Goal: Book appointment/travel/reservation

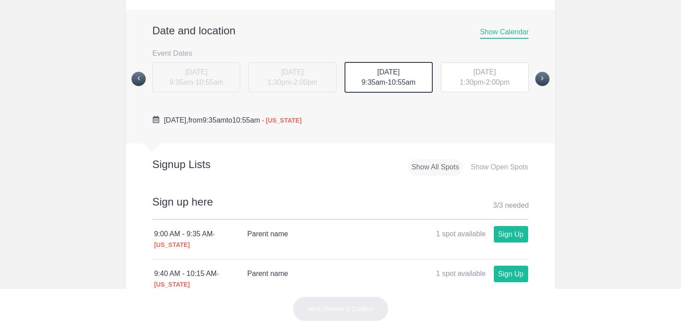
scroll to position [342, 0]
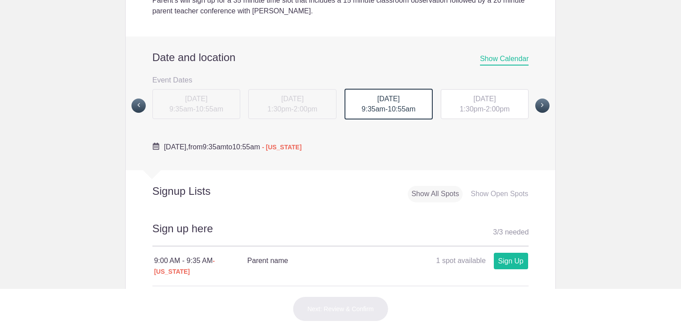
scroll to position [309, 0]
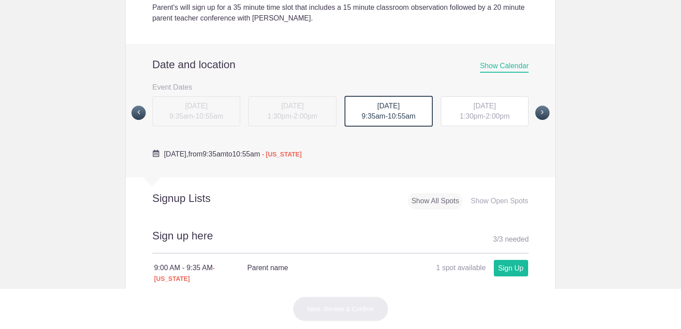
click at [486, 118] on span "2:00pm" at bounding box center [498, 116] width 24 height 8
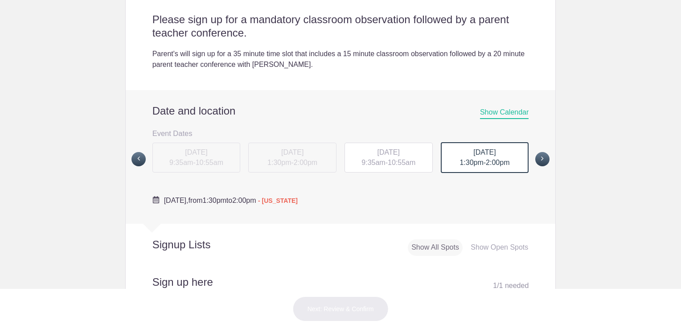
scroll to position [251, 0]
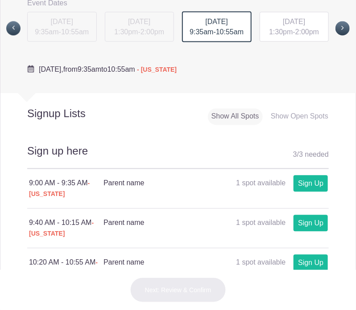
scroll to position [409, 0]
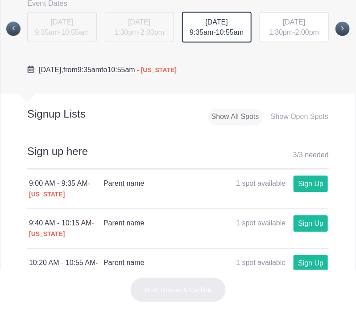
click at [302, 36] on div "TUE, Oct 14, 2025 1:30pm - 2:00pm" at bounding box center [294, 27] width 70 height 30
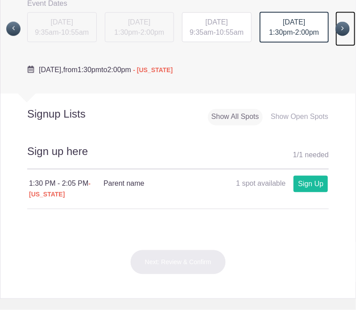
click at [335, 36] on link at bounding box center [345, 29] width 20 height 35
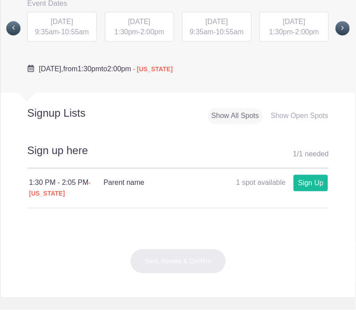
click at [73, 23] on span "[DATE]" at bounding box center [62, 22] width 22 height 8
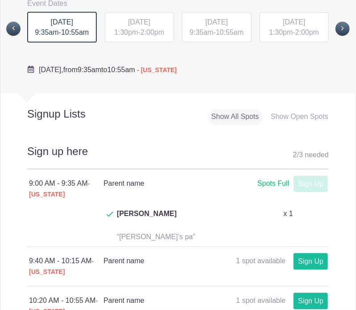
click at [130, 33] on span "1:30pm" at bounding box center [126, 33] width 24 height 8
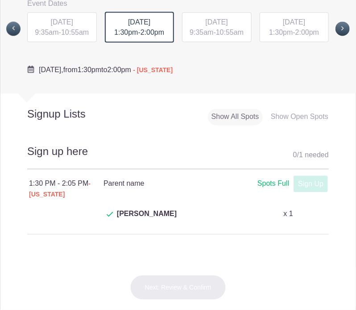
click at [197, 45] on div "THU, Oct 16, 2025 9:35am - 10:55am" at bounding box center [217, 29] width 78 height 34
click at [202, 39] on div "THU, Oct 16, 2025 9:35am - 10:55am" at bounding box center [217, 27] width 70 height 30
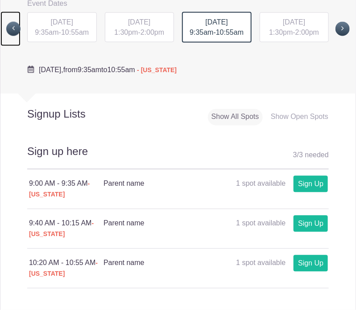
click at [18, 28] on span at bounding box center [13, 29] width 14 height 14
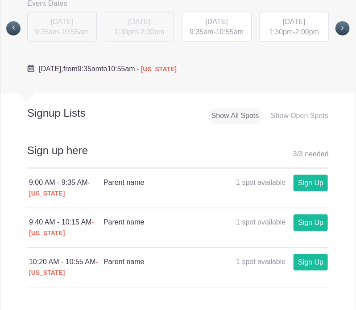
click at [182, 33] on div "TUE, Oct 14, 2025 9:35am - 10:55am" at bounding box center [217, 27] width 70 height 30
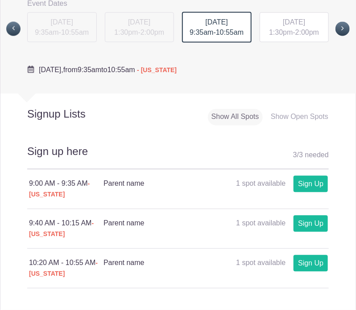
click at [152, 92] on div "Date and location Show Calendar Event Dates Monday, September 29 9:00AM Monday,…" at bounding box center [177, 27] width 355 height 134
